Goal: Information Seeking & Learning: Learn about a topic

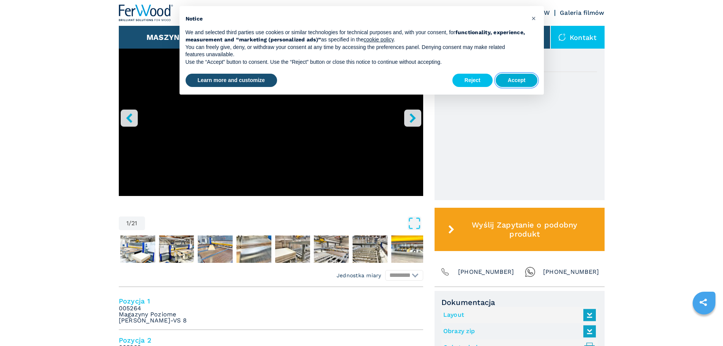
click at [521, 79] on button "Accept" at bounding box center [517, 81] width 42 height 14
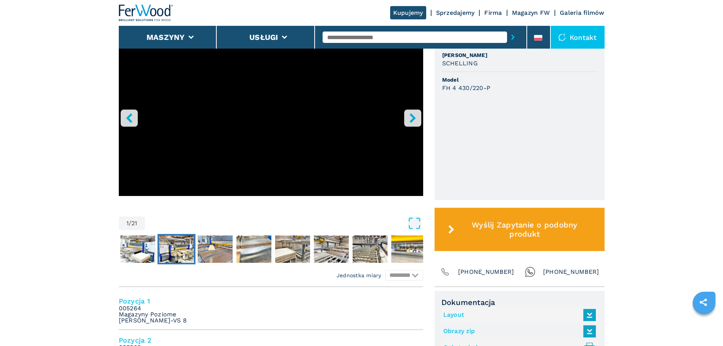
click at [174, 247] on img "Go to Slide 3" at bounding box center [176, 248] width 35 height 27
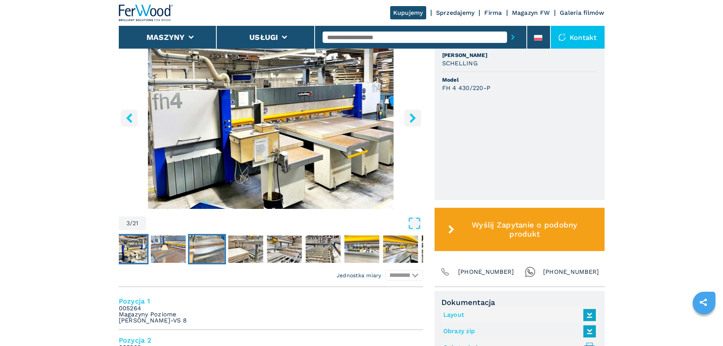
click at [208, 249] on img "Go to Slide 5" at bounding box center [206, 248] width 35 height 27
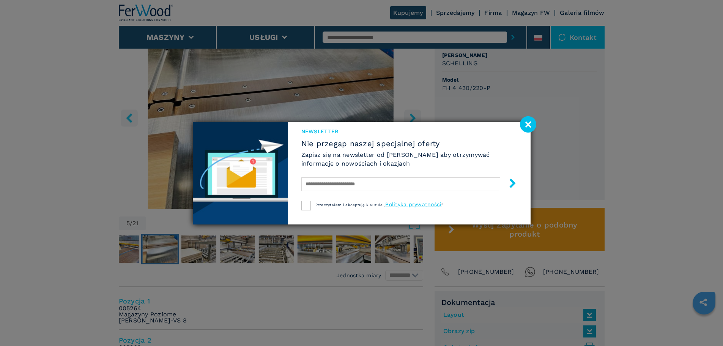
click at [526, 128] on image at bounding box center [528, 124] width 16 height 16
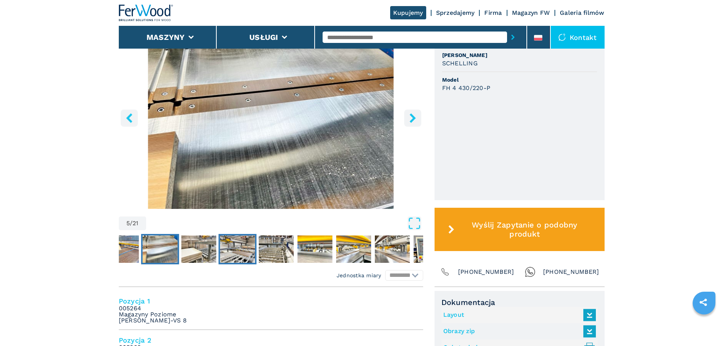
click at [233, 245] on img "Go to Slide 7" at bounding box center [237, 248] width 35 height 27
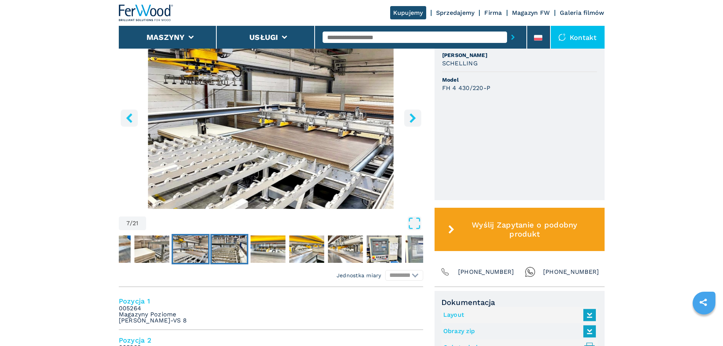
click at [226, 245] on img "Go to Slide 8" at bounding box center [229, 248] width 35 height 27
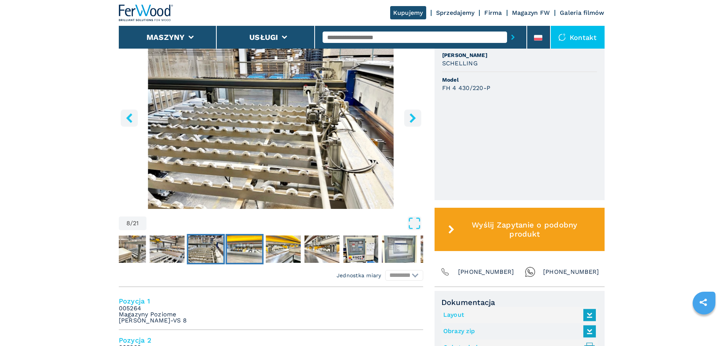
click at [240, 250] on img "Go to Slide 9" at bounding box center [244, 248] width 35 height 27
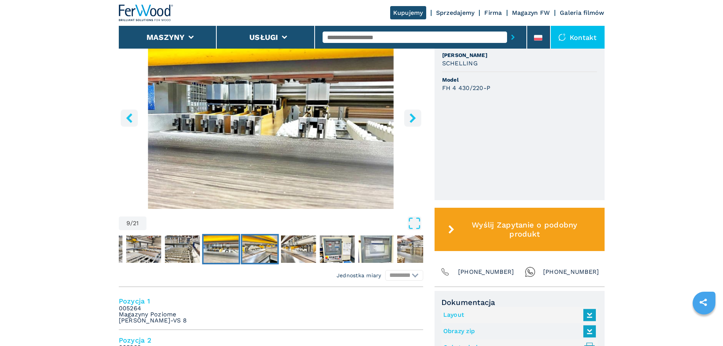
click at [261, 250] on img "Go to Slide 10" at bounding box center [259, 248] width 35 height 27
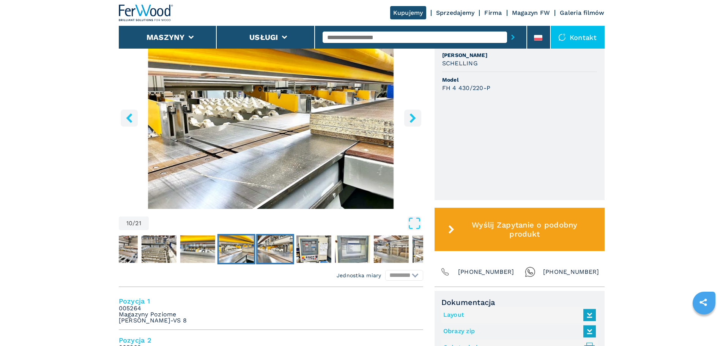
click at [272, 250] on img "Go to Slide 11" at bounding box center [274, 248] width 35 height 27
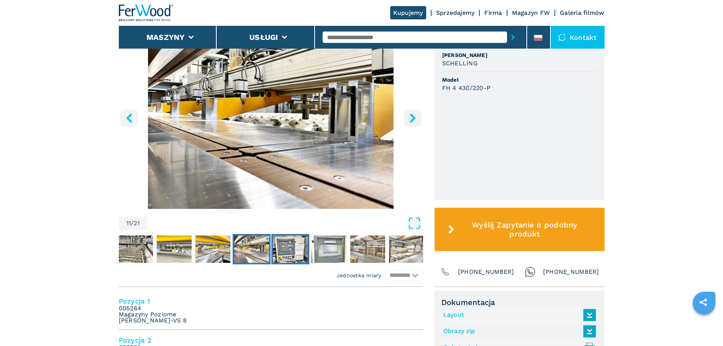
click at [293, 251] on img "Go to Slide 12" at bounding box center [290, 248] width 35 height 27
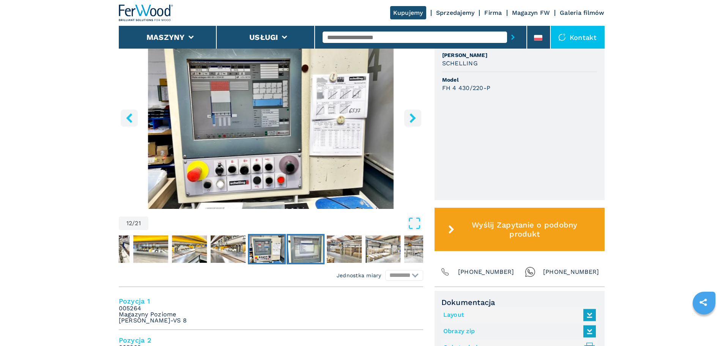
click at [307, 249] on img "Go to Slide 13" at bounding box center [305, 248] width 35 height 27
